Goal: Task Accomplishment & Management: Complete application form

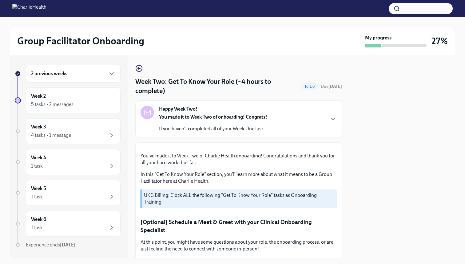
scroll to position [311, 0]
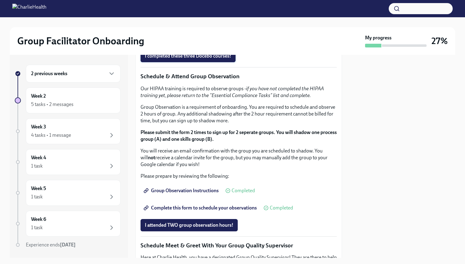
click at [171, 59] on span "I completed these three Docebo courses!" at bounding box center [188, 56] width 86 height 6
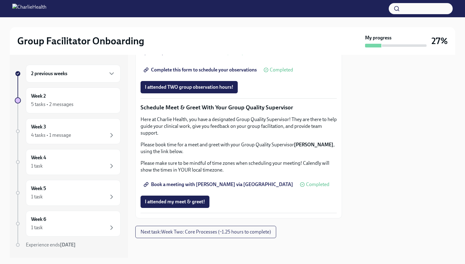
scroll to position [575, 0]
click at [180, 203] on span "I attended my meet & greet!" at bounding box center [175, 202] width 60 height 6
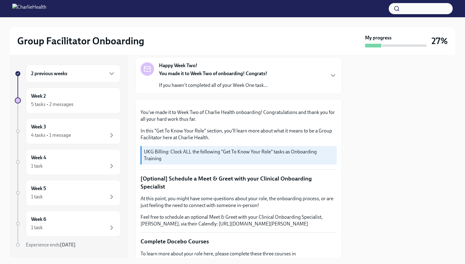
scroll to position [0, 0]
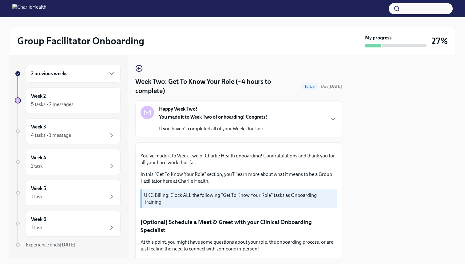
click at [65, 75] on h6 "2 previous weeks" at bounding box center [49, 73] width 36 height 7
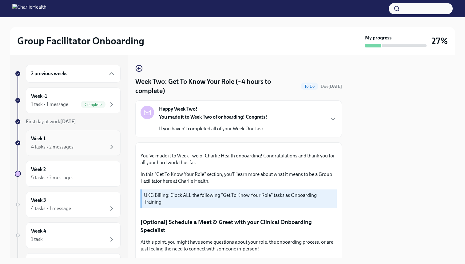
click at [67, 141] on div "Week 1 4 tasks • 2 messages" at bounding box center [73, 142] width 84 height 15
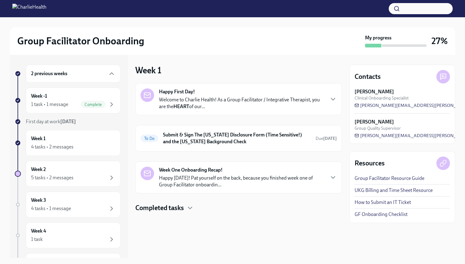
click at [276, 102] on p "Welcome to Charlie Health! As a Group Facilitator / Integrative Therapist, you …" at bounding box center [242, 103] width 166 height 14
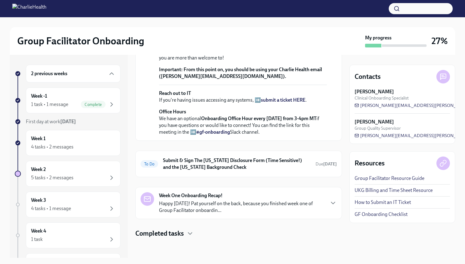
scroll to position [232, 0]
click at [267, 162] on h6 "Submit & Sign The [US_STATE] Disclosure Form (Time Sensitive!) and the [US_STAT…" at bounding box center [237, 164] width 148 height 14
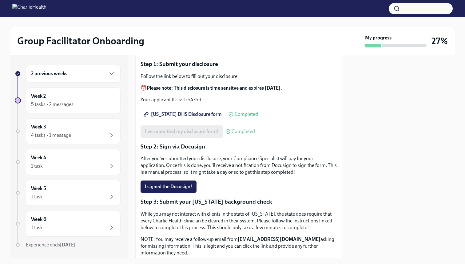
scroll to position [45, 0]
